Goal: Communication & Community: Answer question/provide support

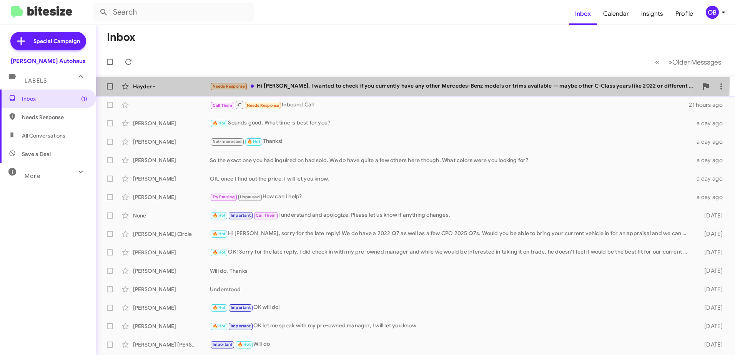
click at [321, 81] on div "Hayder - Needs Response Hi Steve, I wanted to check if you currently have any o…" at bounding box center [415, 86] width 627 height 15
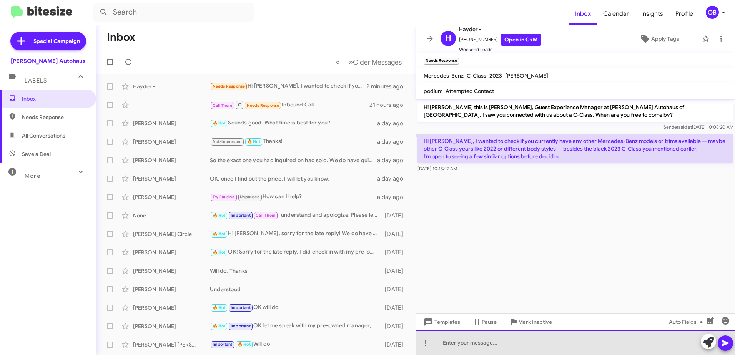
click at [575, 336] on div at bounding box center [575, 343] width 319 height 25
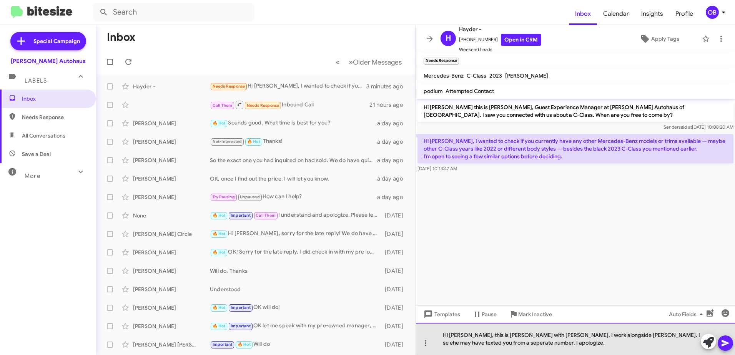
drag, startPoint x: 614, startPoint y: 337, endPoint x: 618, endPoint y: 342, distance: 6.3
click at [616, 338] on div "Hi Hayder, this is Aubrey with Vin Devers, I work alongside Steve. I seehe may …" at bounding box center [575, 339] width 319 height 32
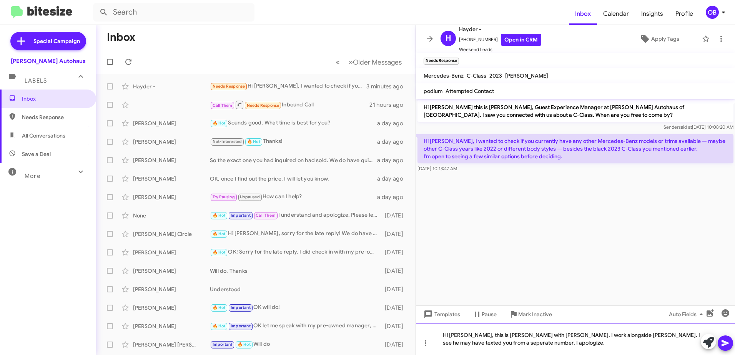
click at [615, 345] on div "Hi Hayder, this is Aubrey with Vin Devers, I work alongside Steve. I see he may…" at bounding box center [575, 339] width 319 height 32
click at [520, 343] on div "Hi Hayder, this is Aubrey with Vin Devers, I work alongside Steve. I see he may…" at bounding box center [575, 339] width 319 height 32
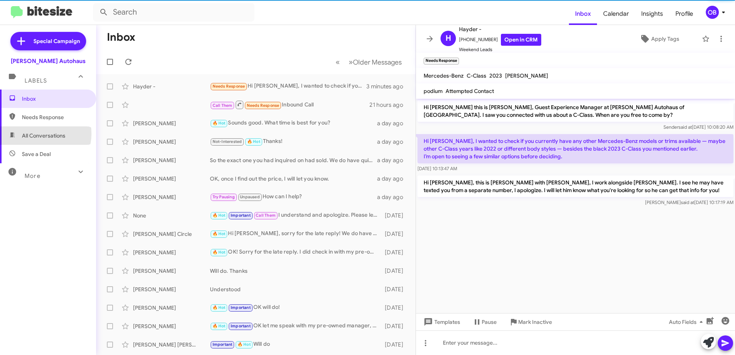
click at [40, 134] on span "All Conversations" at bounding box center [43, 136] width 43 height 8
type input "in:all-conversations"
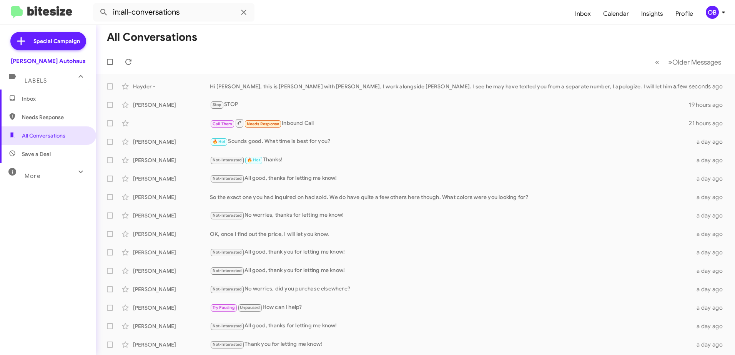
click at [50, 100] on span "Inbox" at bounding box center [54, 99] width 65 height 8
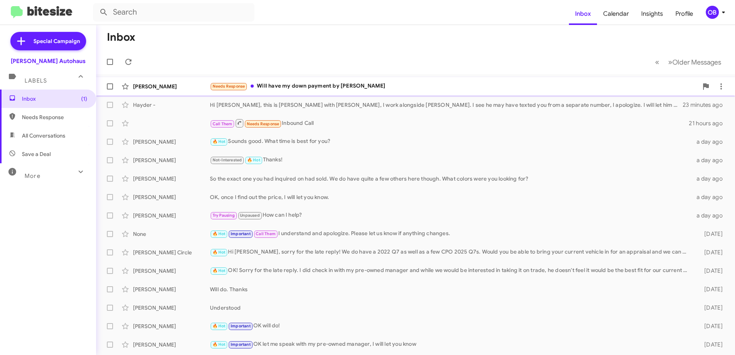
click at [310, 88] on div "Needs Response Will have my down payment by [PERSON_NAME]" at bounding box center [454, 86] width 488 height 9
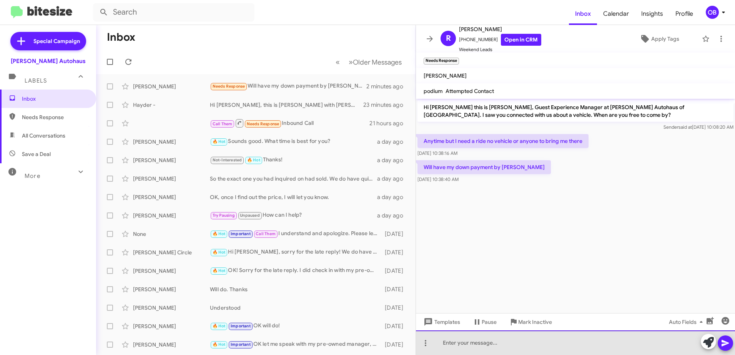
click at [474, 332] on div at bounding box center [575, 343] width 319 height 25
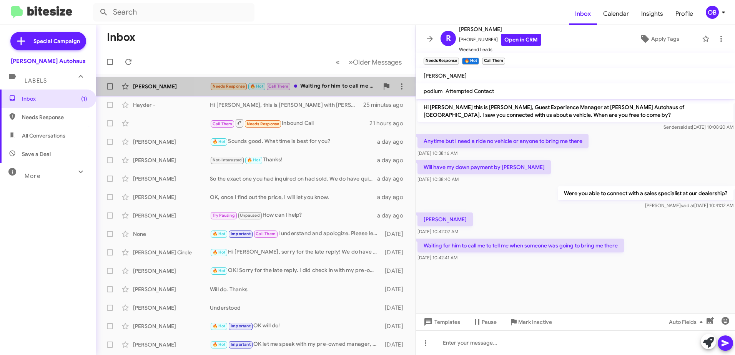
click at [333, 83] on div "Needs Response 🔥 Hot Call Them Waiting for him to call me to tell me when someo…" at bounding box center [294, 86] width 169 height 9
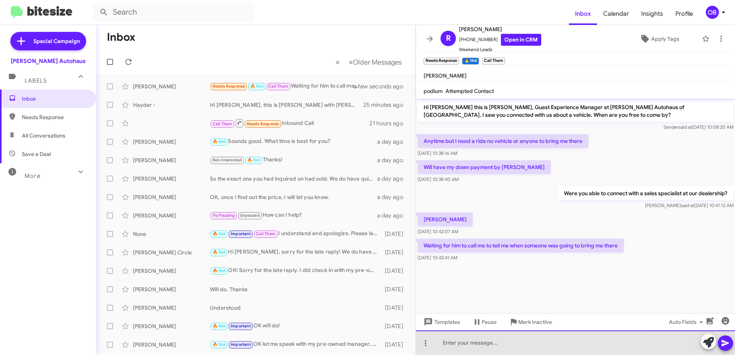
click at [494, 348] on div at bounding box center [575, 343] width 319 height 25
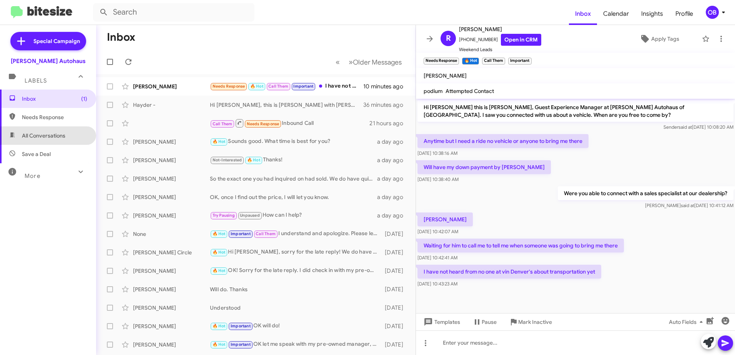
click at [83, 135] on span "All Conversations" at bounding box center [48, 135] width 96 height 18
type input "in:all-conversations"
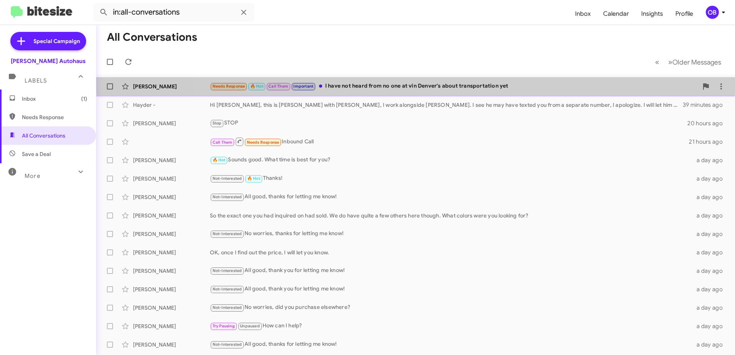
click at [516, 85] on div "Needs Response 🔥 Hot Call Them Important I have not heard from no one at vin De…" at bounding box center [454, 86] width 488 height 9
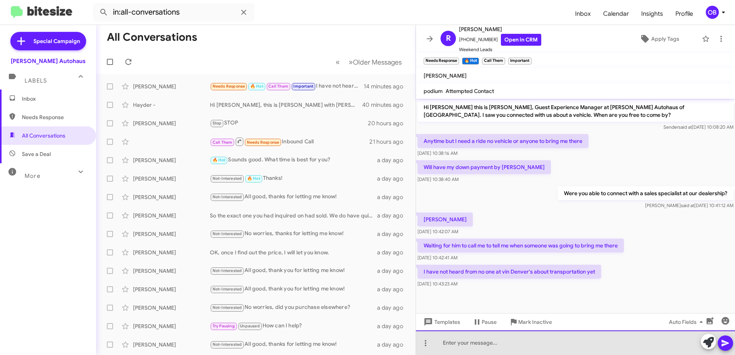
click at [485, 344] on div at bounding box center [575, 343] width 319 height 25
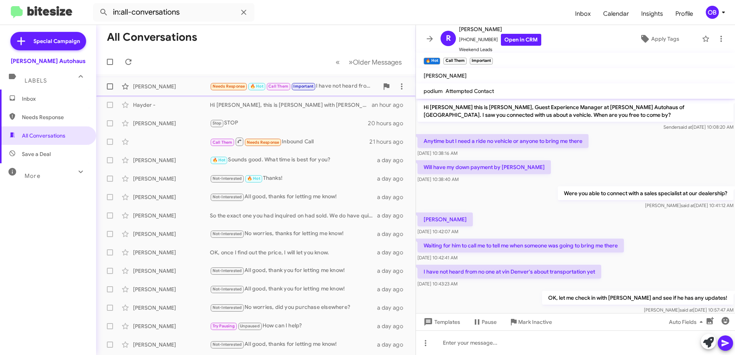
click at [327, 87] on div "Needs Response 🔥 Hot Call Them Important I have not heard from no one at vin De…" at bounding box center [294, 86] width 169 height 9
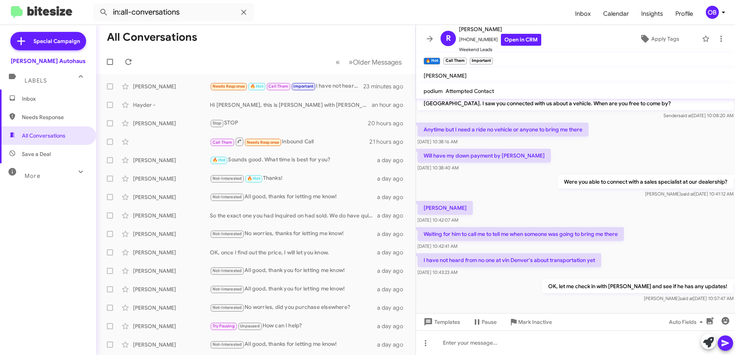
scroll to position [18, 0]
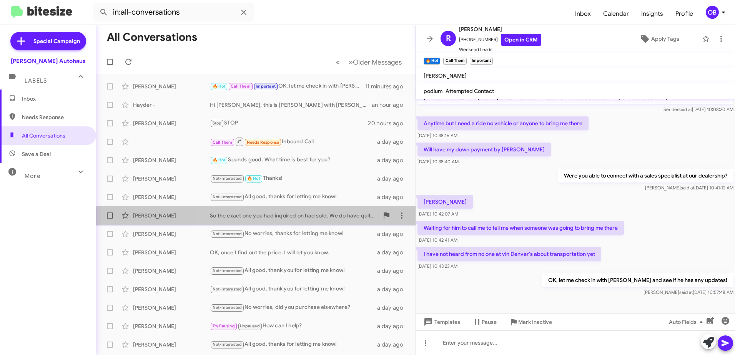
click at [273, 220] on div "Vu Duong So the exact one you had inquired on had sold. We do have quite a few …" at bounding box center [255, 215] width 307 height 15
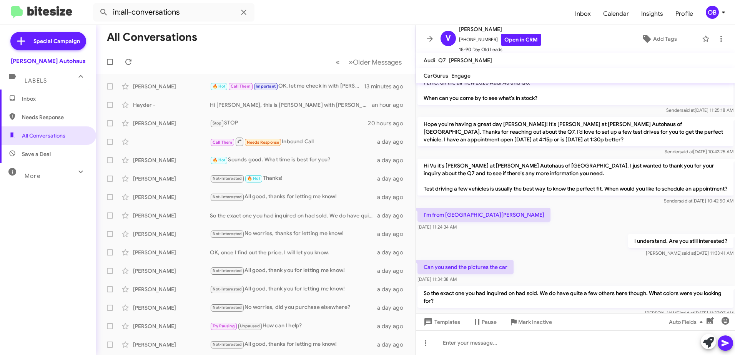
scroll to position [212, 0]
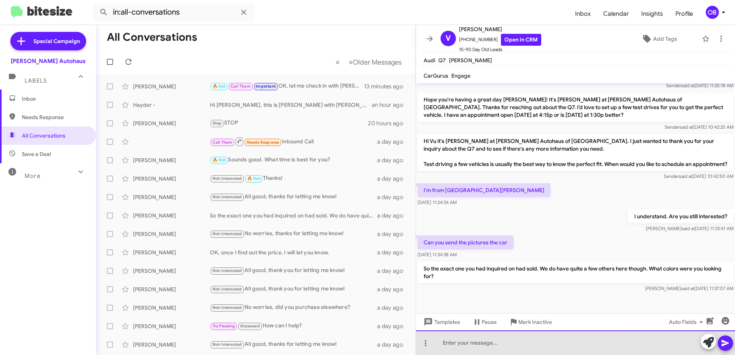
click at [489, 348] on div at bounding box center [575, 343] width 319 height 25
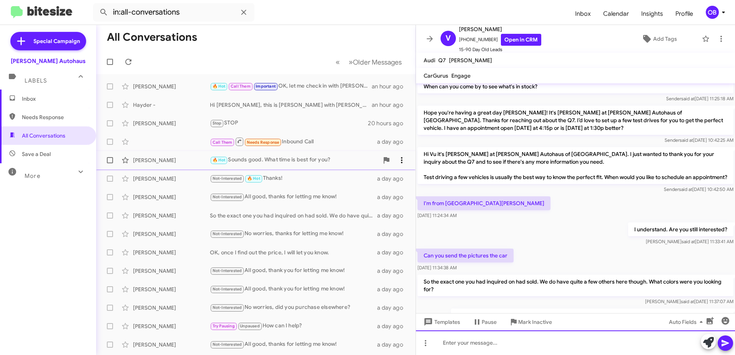
scroll to position [179, 0]
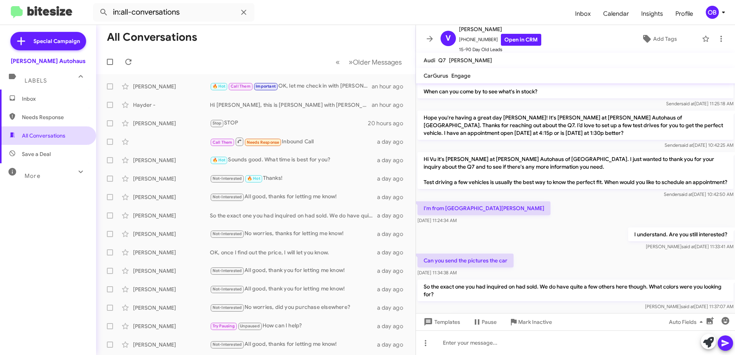
click at [56, 138] on span "All Conversations" at bounding box center [43, 136] width 43 height 8
